Goal: Find contact information: Find contact information

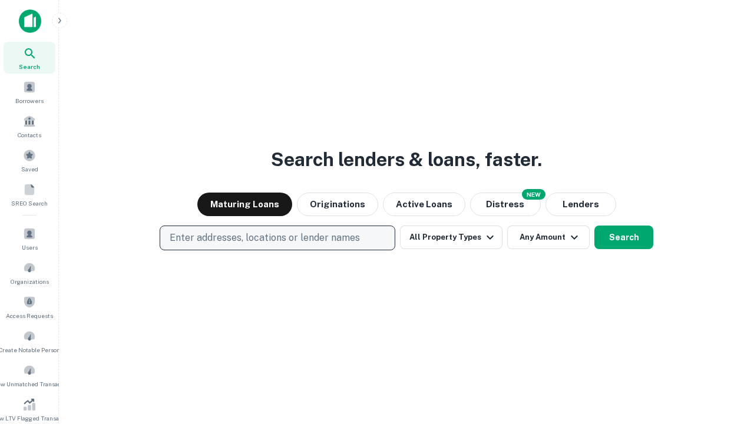
click at [277, 238] on p "Enter addresses, locations or lender names" at bounding box center [265, 238] width 190 height 14
type input "**********"
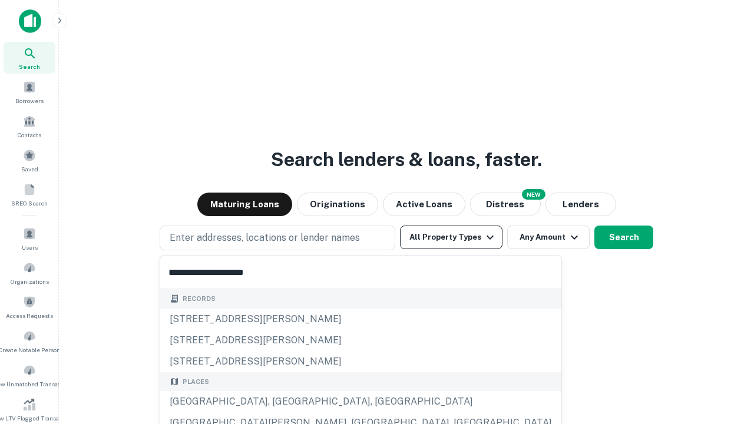
click at [282, 402] on div "Santa Monica, CA, USA" at bounding box center [360, 401] width 401 height 21
click at [451, 238] on button "All Property Types" at bounding box center [451, 238] width 103 height 24
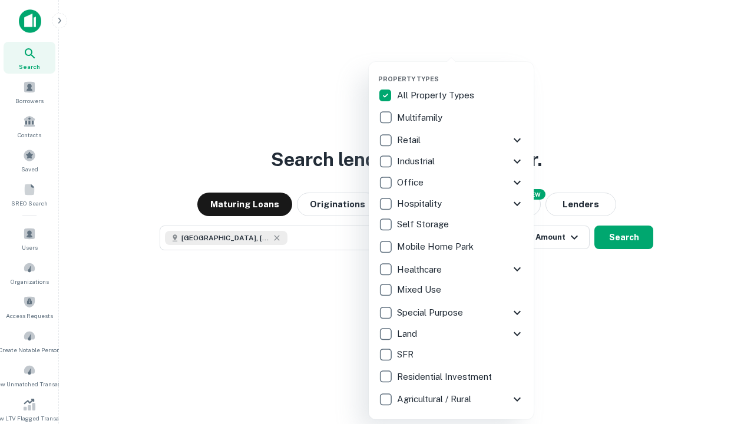
click at [461, 71] on button "button" at bounding box center [460, 71] width 165 height 1
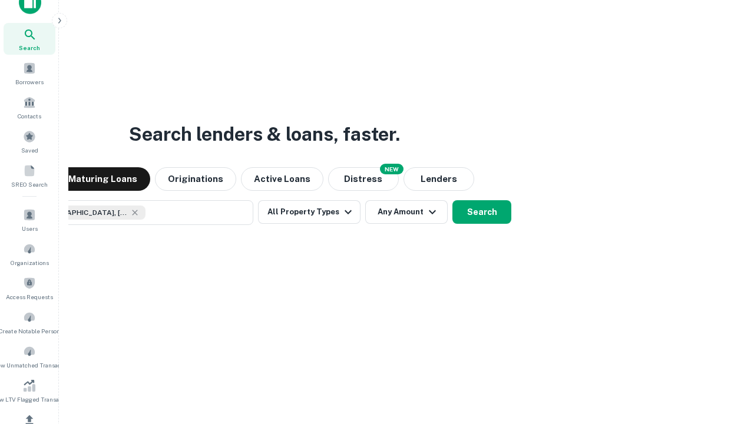
scroll to position [141, 0]
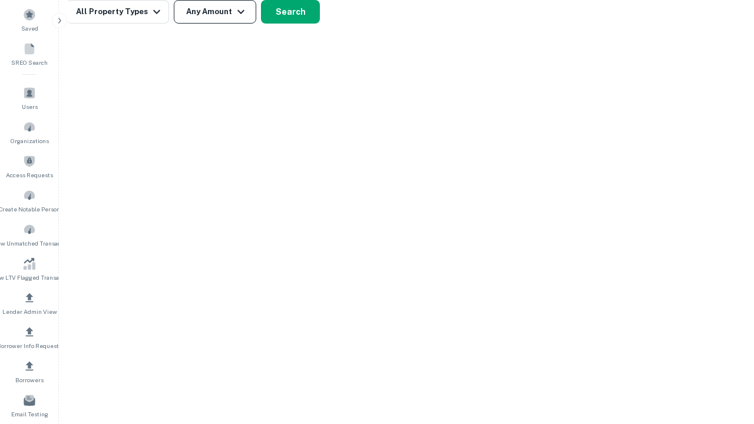
click at [215, 12] on button "Any Amount" at bounding box center [215, 12] width 83 height 24
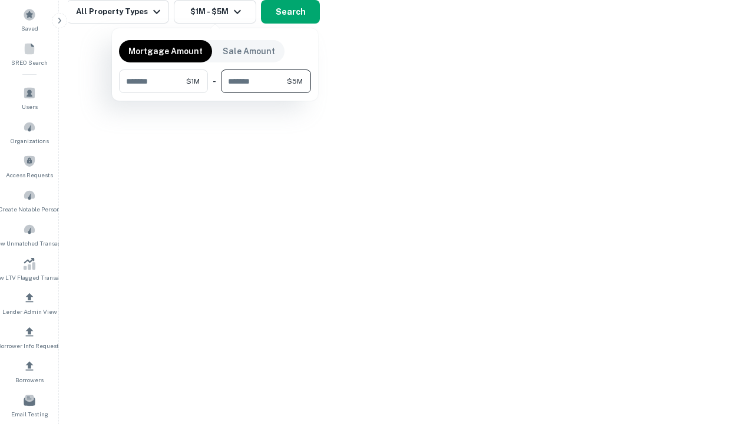
type input "*******"
click at [215, 93] on button "button" at bounding box center [215, 93] width 192 height 1
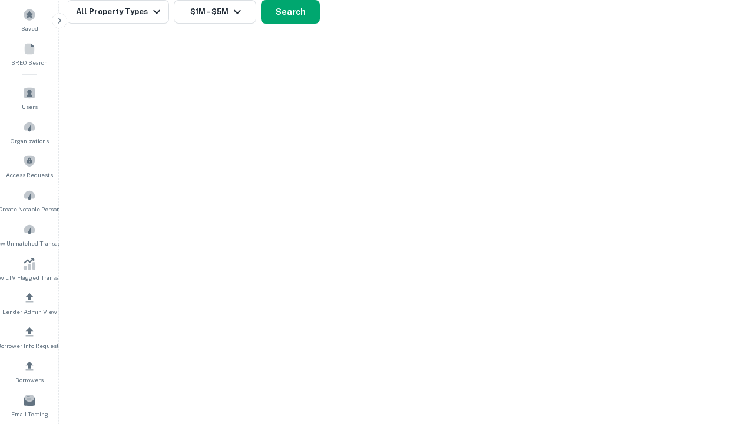
scroll to position [6, 217]
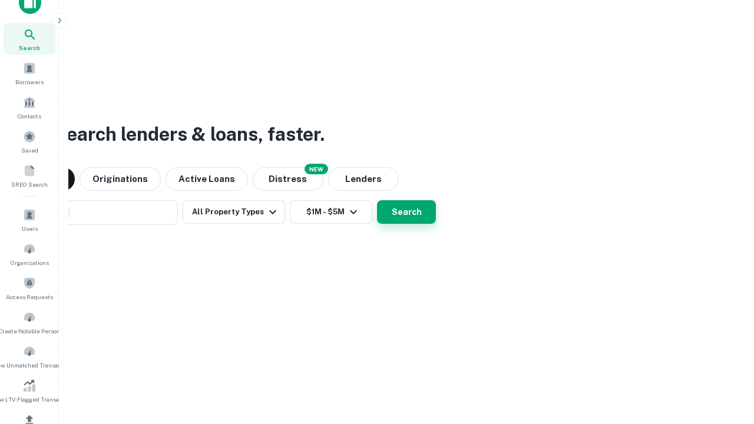
click at [377, 200] on button "Search" at bounding box center [406, 212] width 59 height 24
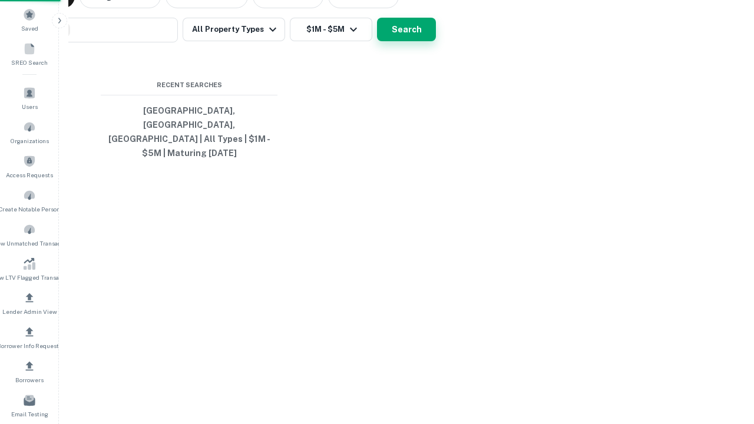
scroll to position [38, 334]
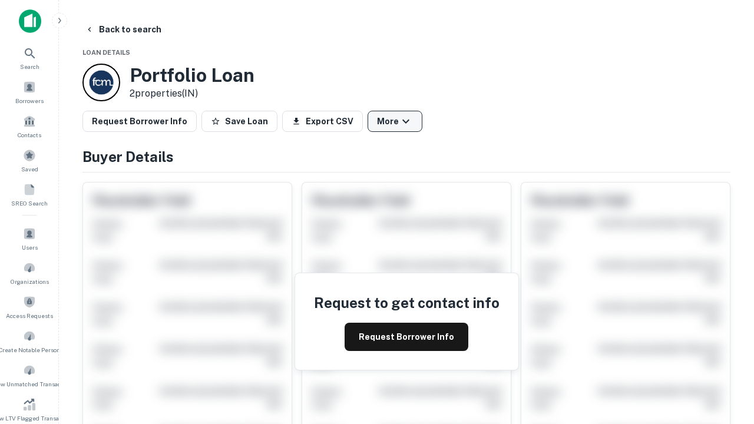
click at [395, 121] on button "More" at bounding box center [395, 121] width 55 height 21
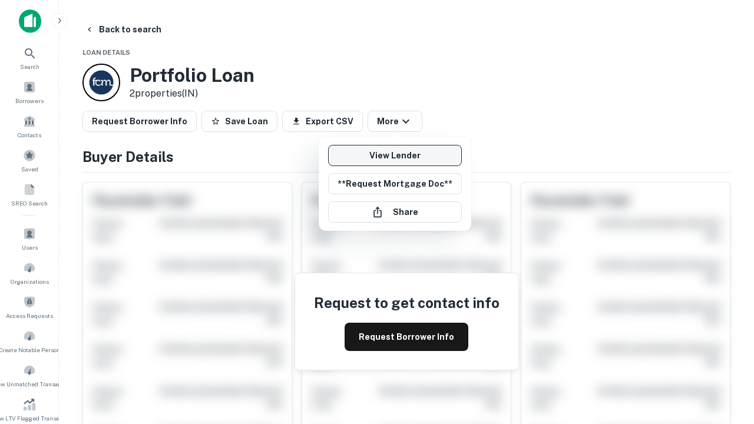
click at [395, 156] on link "View Lender" at bounding box center [395, 155] width 134 height 21
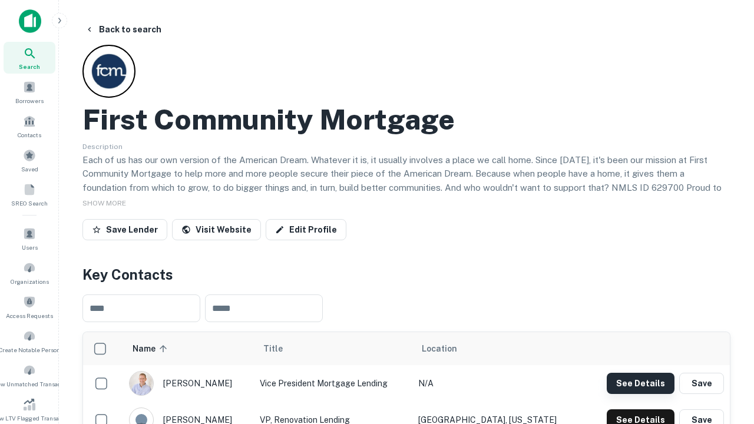
click at [641, 383] on button "See Details" at bounding box center [641, 383] width 68 height 21
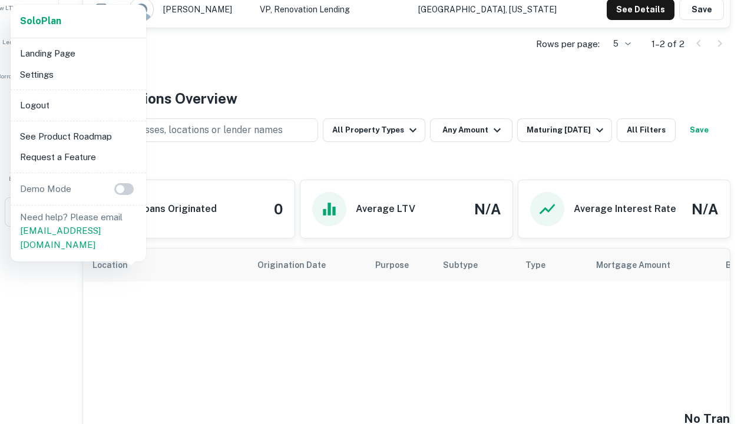
click at [78, 105] on li "Logout" at bounding box center [78, 105] width 126 height 21
